Goal: Find specific page/section: Locate a particular part of the current website

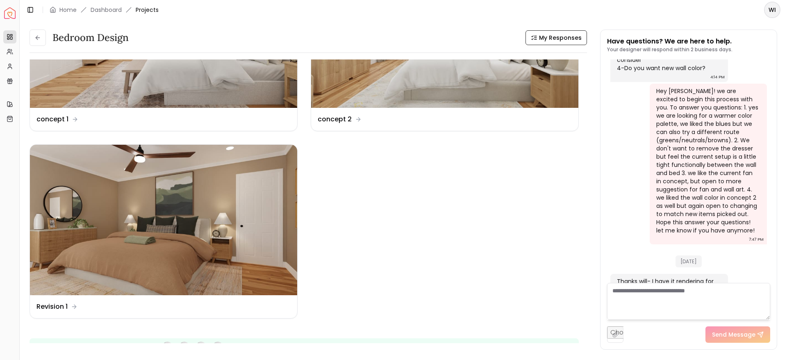
scroll to position [111, 0]
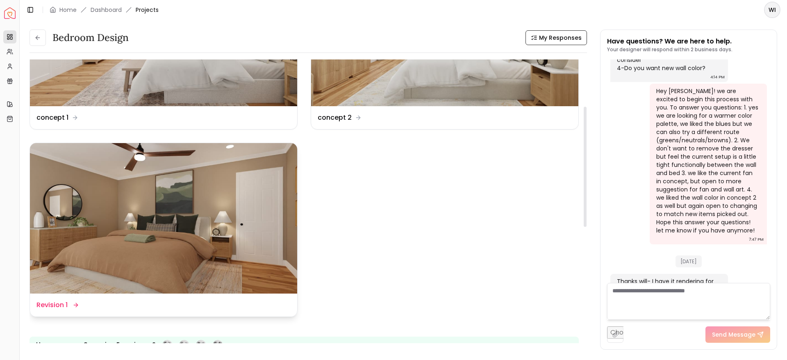
click at [286, 226] on img at bounding box center [163, 218] width 267 height 150
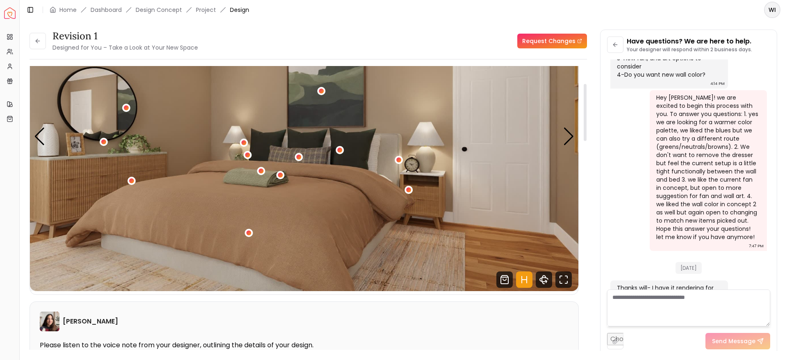
scroll to position [81, 0]
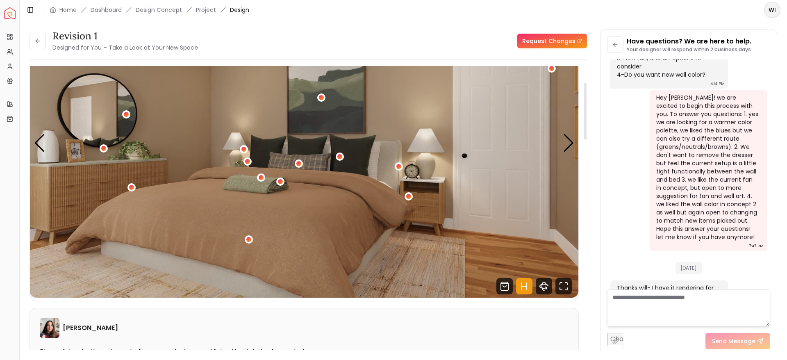
click at [576, 140] on img "1 / 4" at bounding box center [304, 143] width 548 height 308
click at [573, 140] on div "Next slide" at bounding box center [568, 143] width 11 height 18
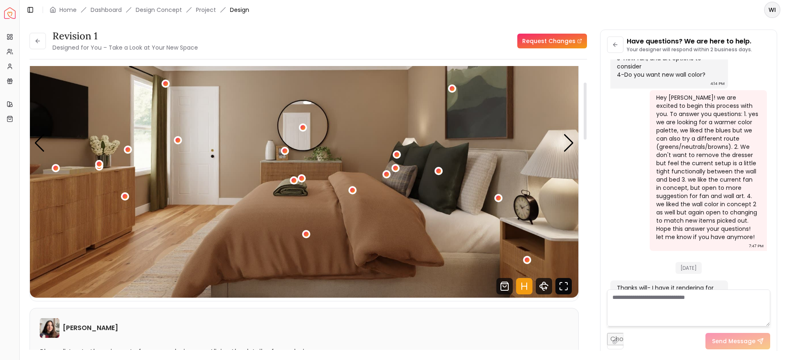
click at [558, 292] on icon "Fullscreen" at bounding box center [563, 286] width 16 height 16
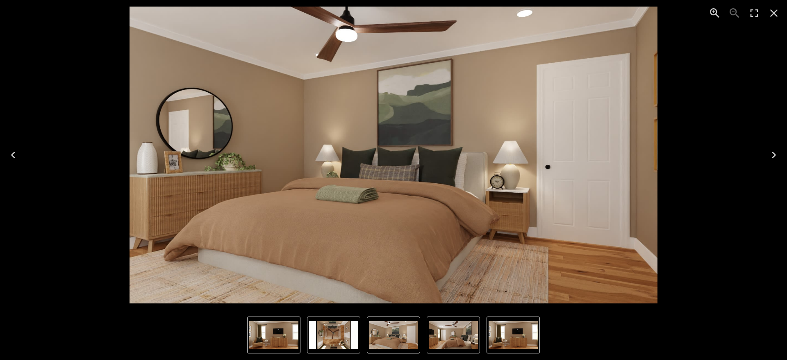
click at [779, 11] on icon "Close" at bounding box center [773, 13] width 13 height 13
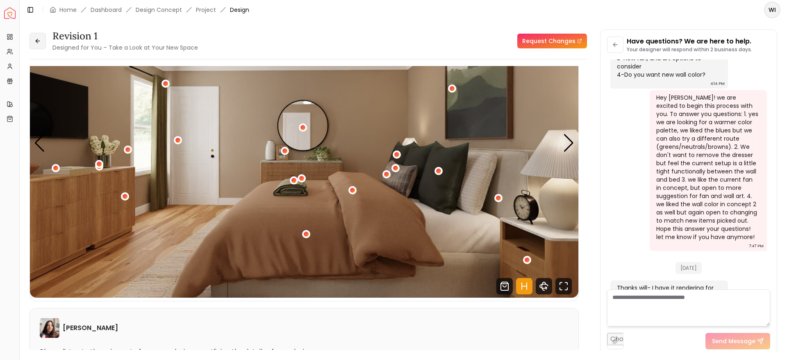
click at [39, 44] on icon at bounding box center [37, 41] width 7 height 7
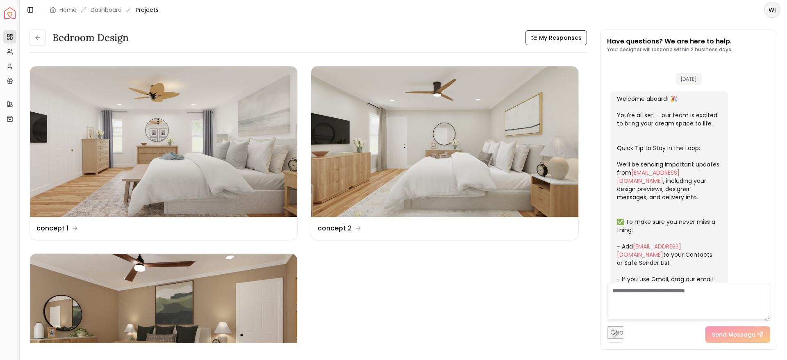
scroll to position [1574, 0]
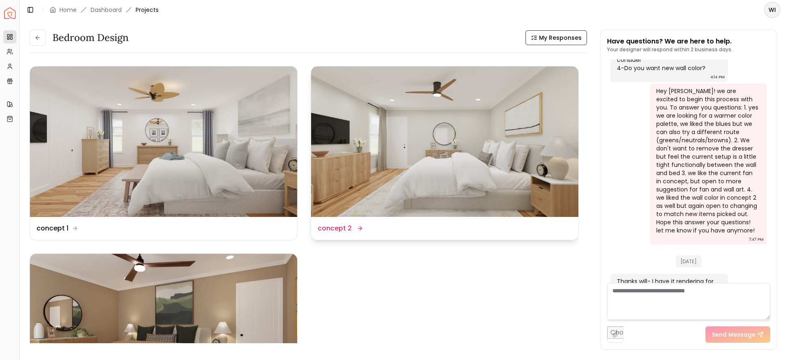
click at [369, 166] on img at bounding box center [444, 141] width 267 height 150
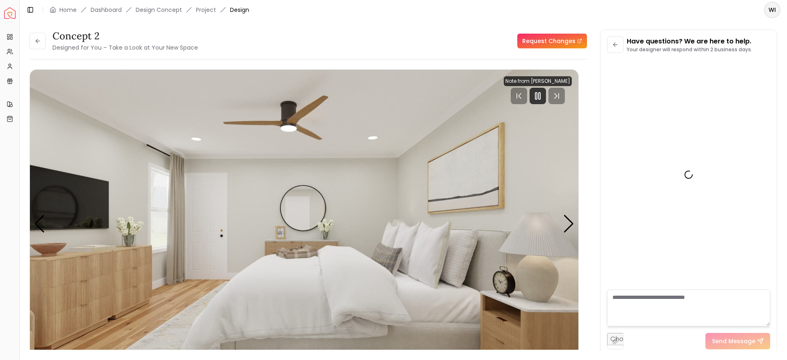
scroll to position [1568, 0]
